Goal: Task Accomplishment & Management: Use online tool/utility

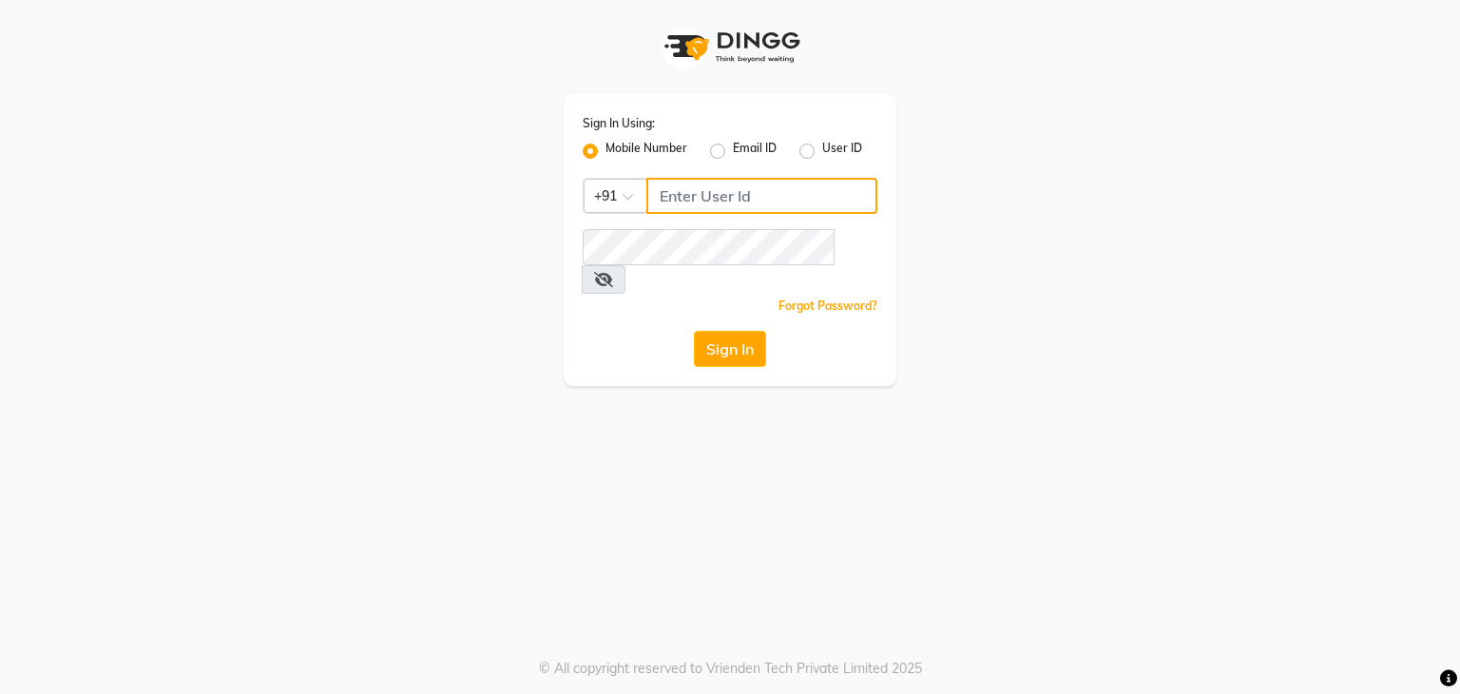
type input "8135954756"
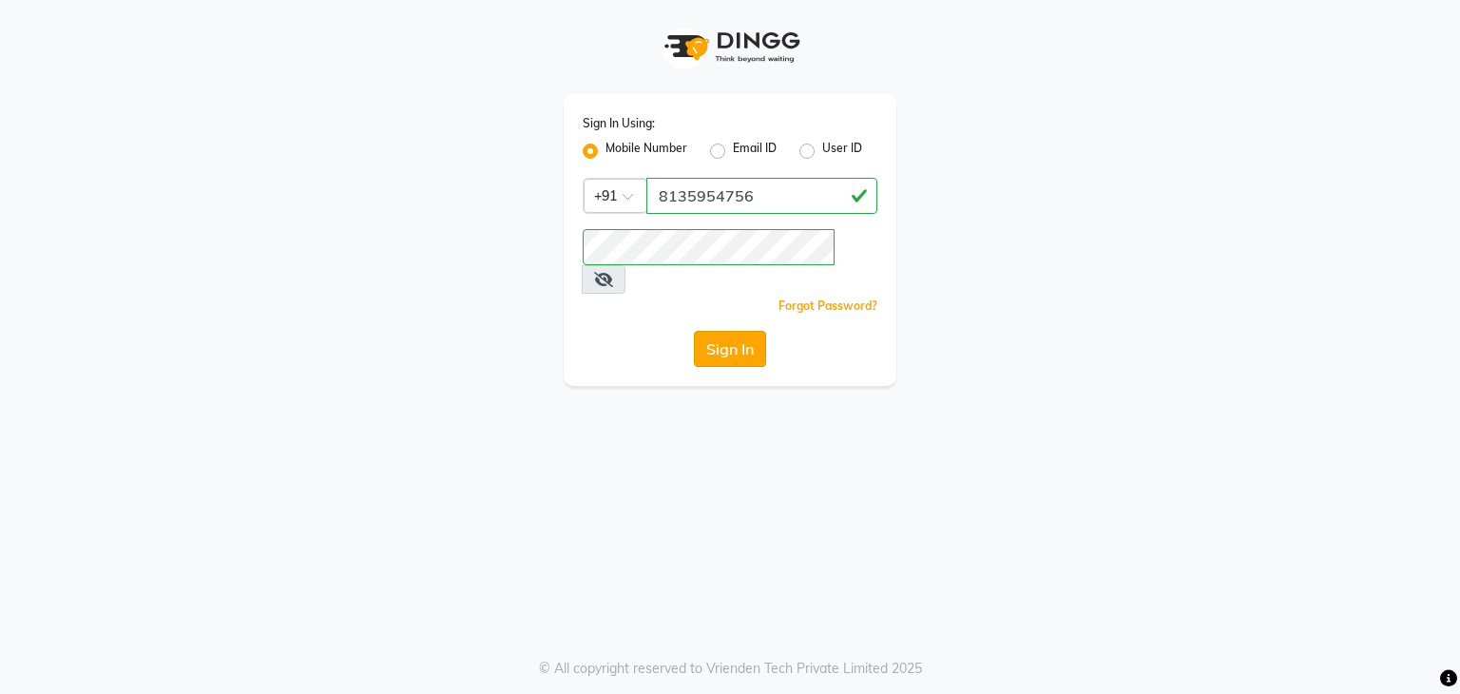
click at [731, 334] on button "Sign In" at bounding box center [730, 349] width 72 height 36
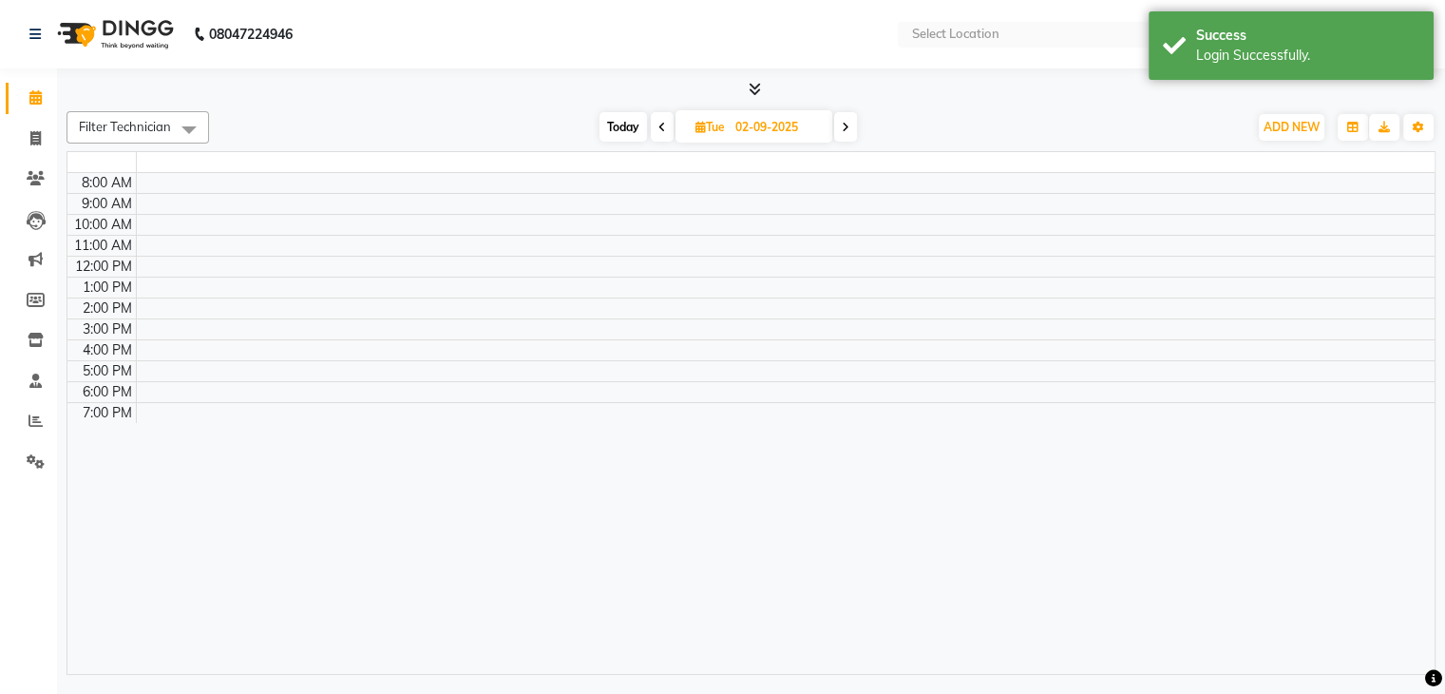
select select "en"
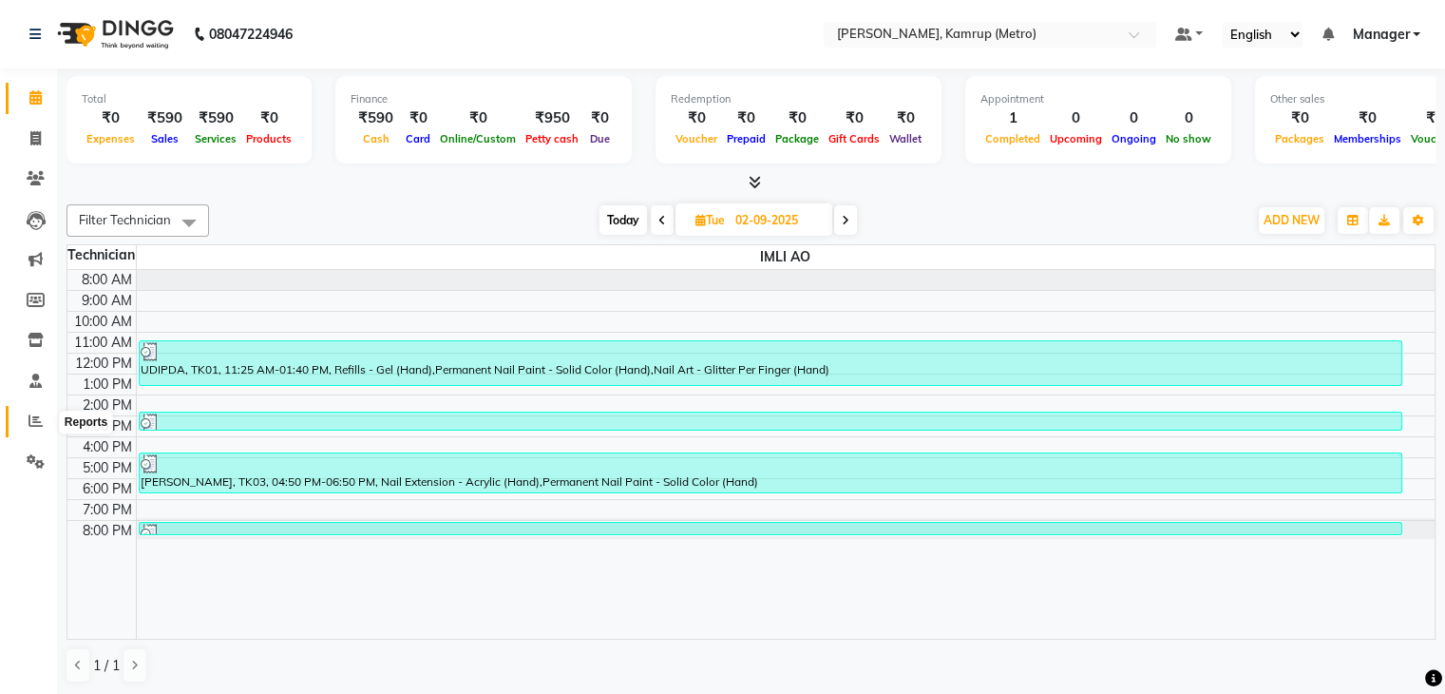
click at [32, 420] on icon at bounding box center [36, 420] width 14 height 14
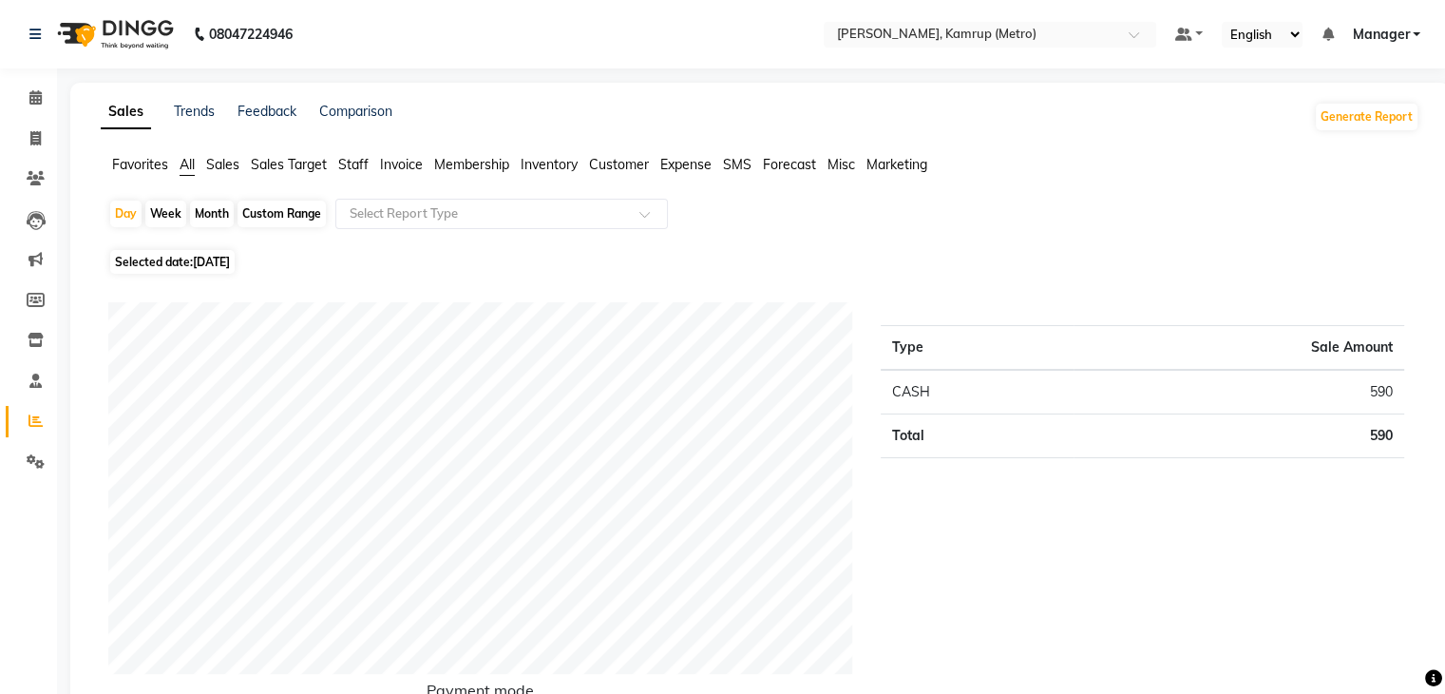
click at [204, 213] on div "Month" at bounding box center [212, 213] width 44 height 27
select select "9"
select select "2025"
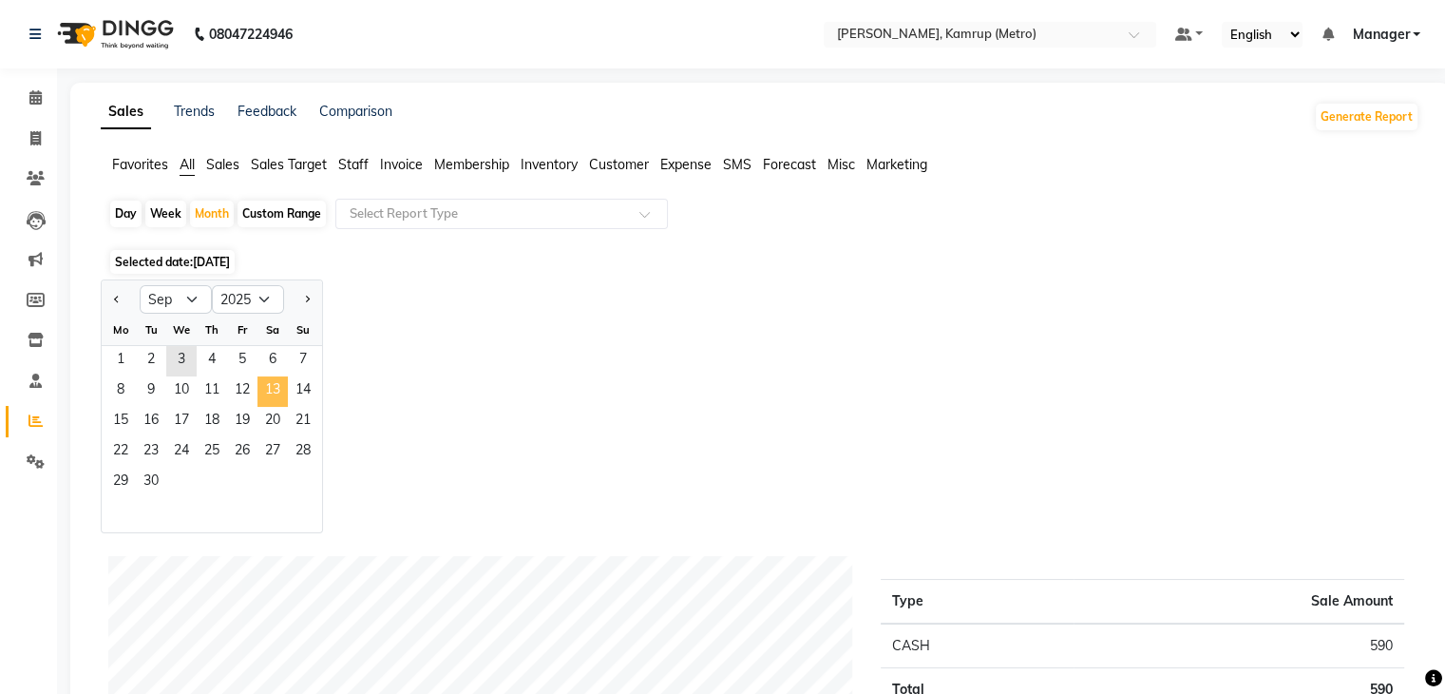
click at [261, 401] on span "13" at bounding box center [273, 391] width 30 height 30
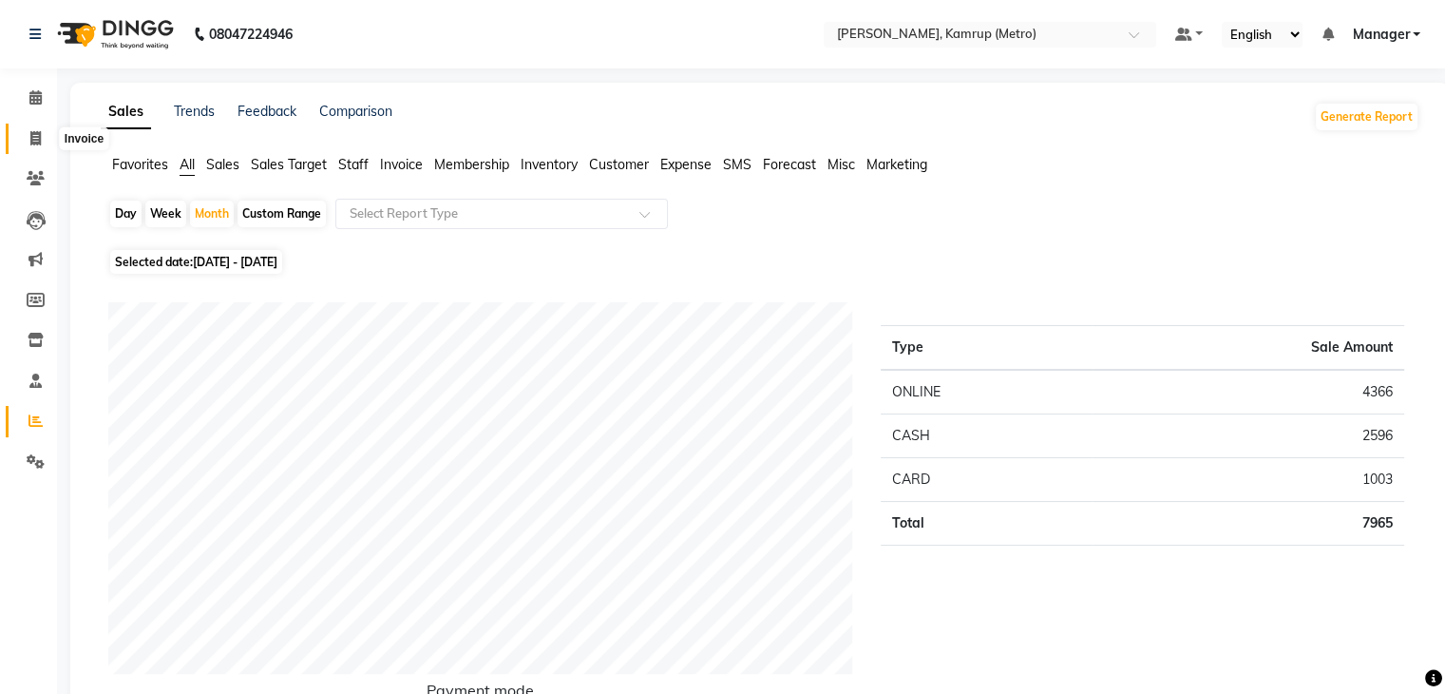
click at [38, 137] on icon at bounding box center [35, 138] width 10 height 14
select select "service"
